Goal: Find specific page/section: Find specific page/section

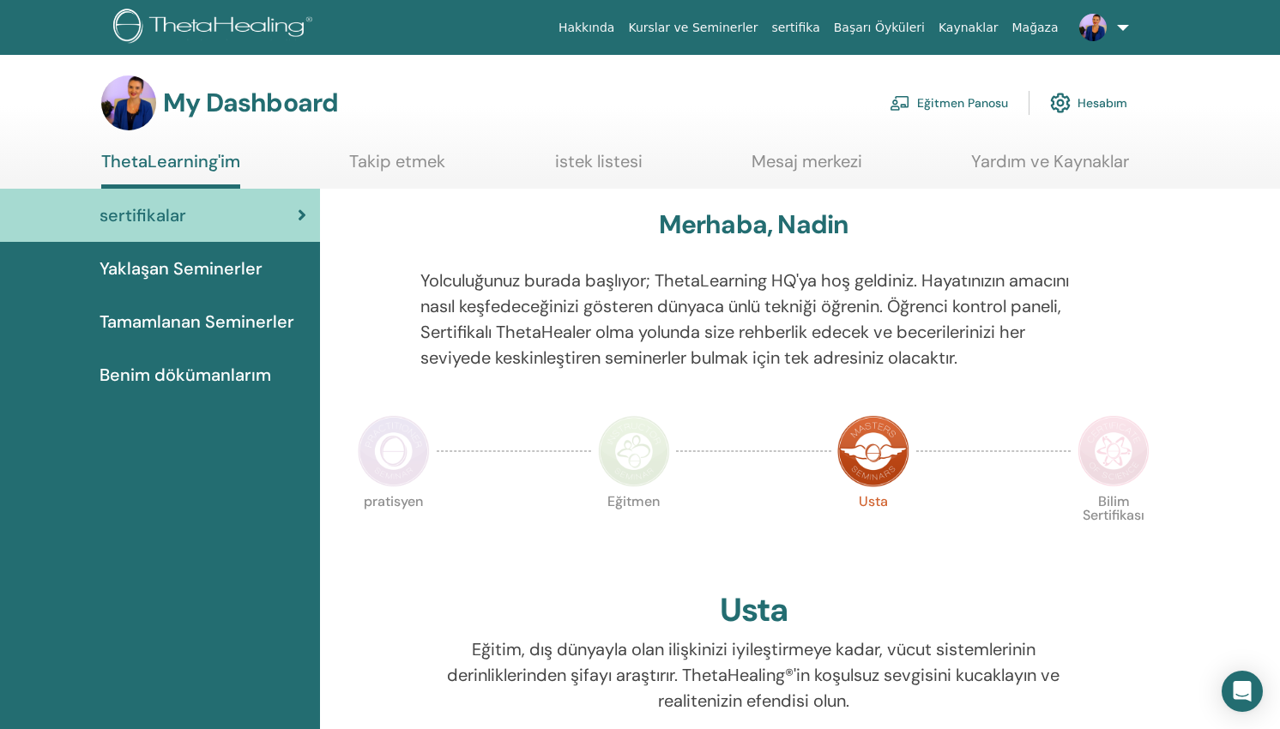
click at [977, 99] on link "Eğitmen Panosu" at bounding box center [948, 103] width 118 height 38
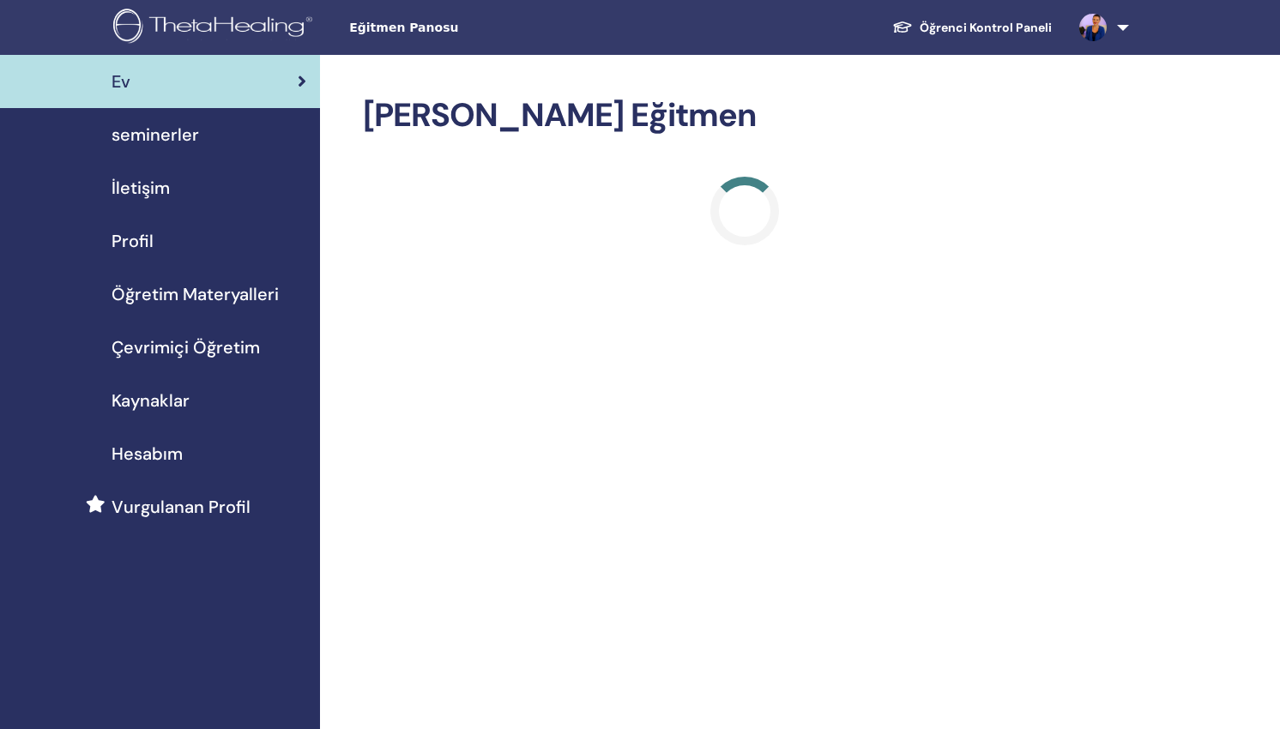
click at [222, 298] on span "Öğretim Materyalleri" at bounding box center [194, 294] width 167 height 26
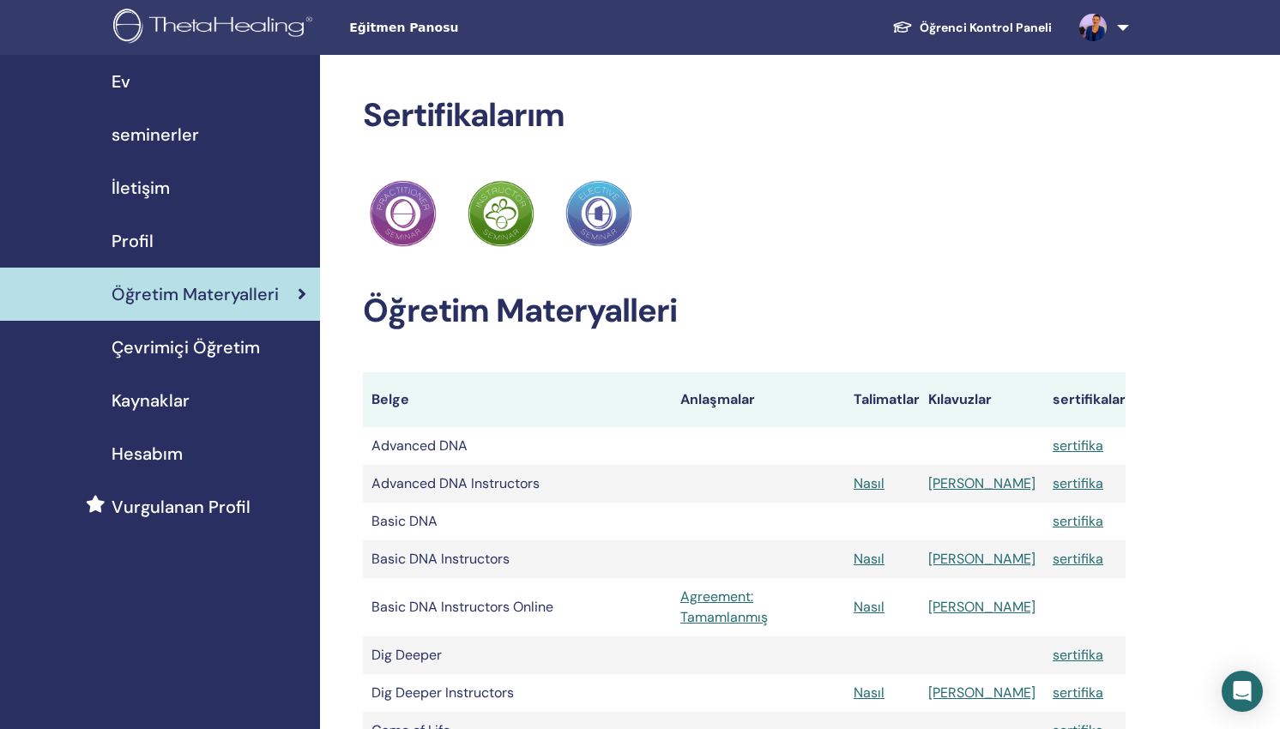
click at [201, 346] on span "Çevrimiçi Öğretim" at bounding box center [185, 347] width 148 height 26
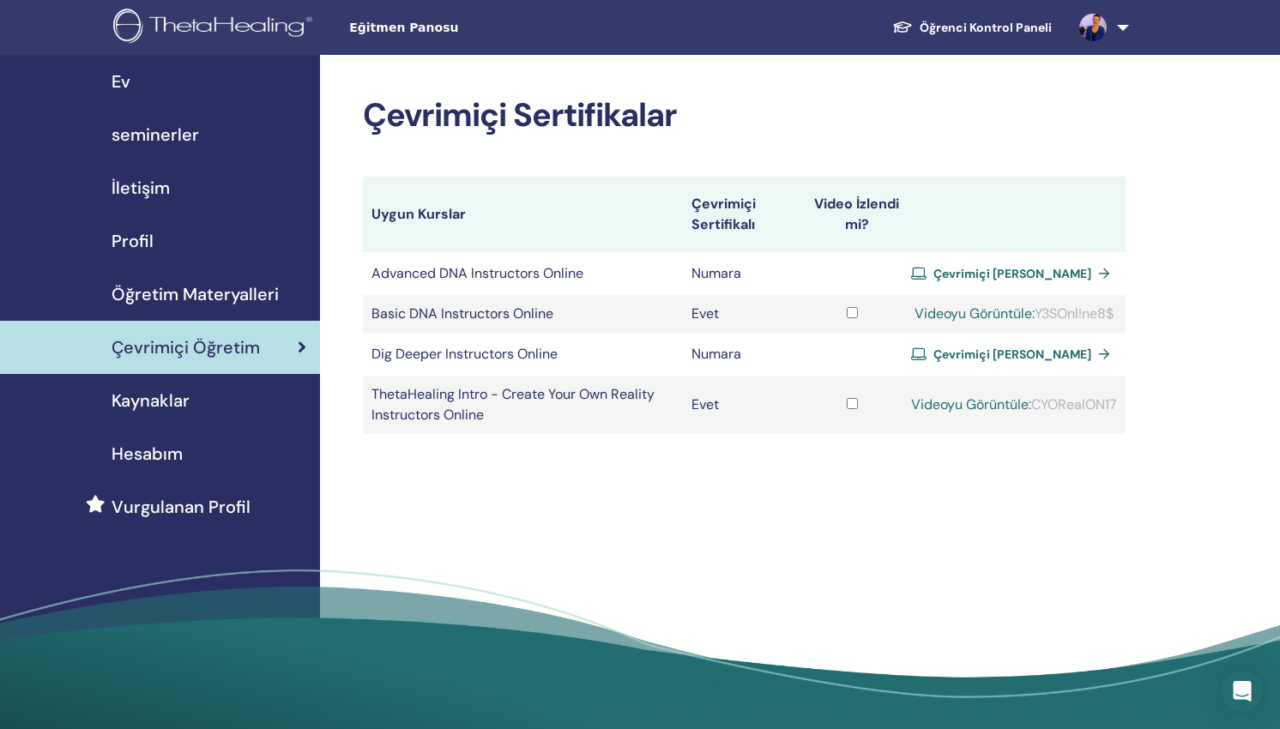
copy div "Y3SOnl!ne8$"
drag, startPoint x: 1118, startPoint y: 314, endPoint x: 1035, endPoint y: 314, distance: 82.3
click at [1035, 314] on td "Videoyu Görüntüle: Y3SOnl!ne8$" at bounding box center [1013, 314] width 223 height 38
click at [958, 312] on link "Videoyu Görüntüle:" at bounding box center [974, 313] width 120 height 18
